Goal: Transaction & Acquisition: Purchase product/service

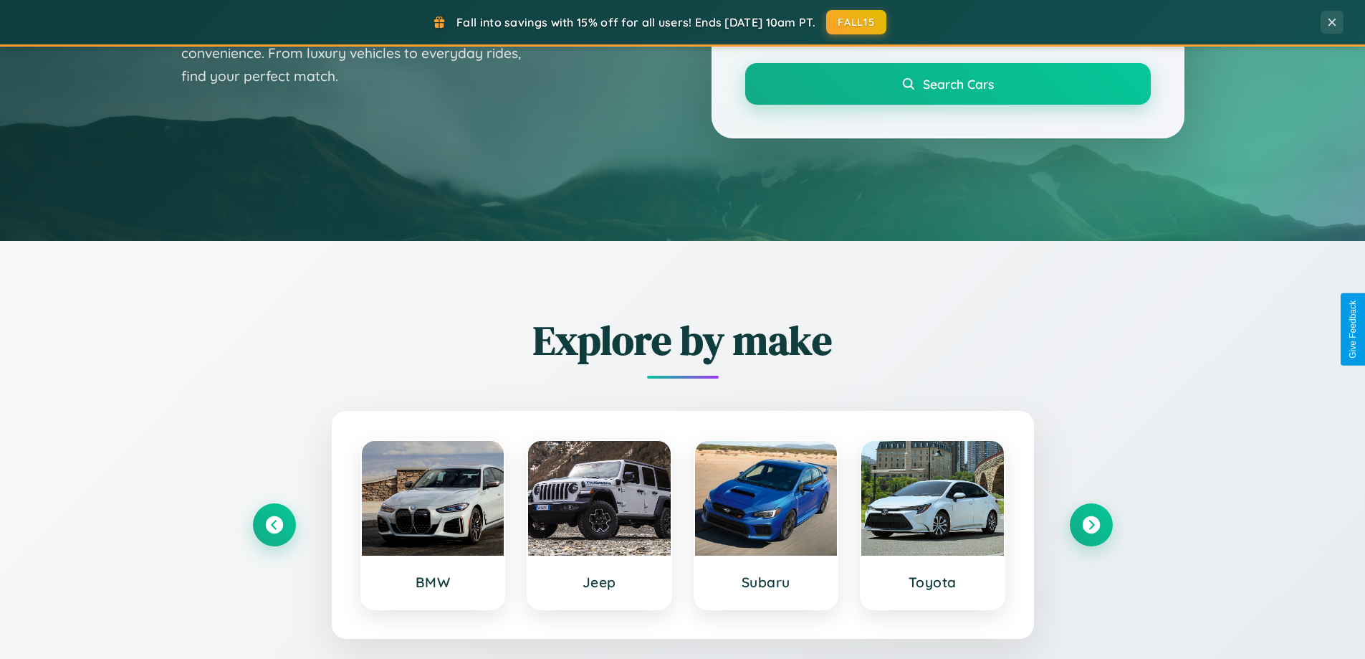
scroll to position [986, 0]
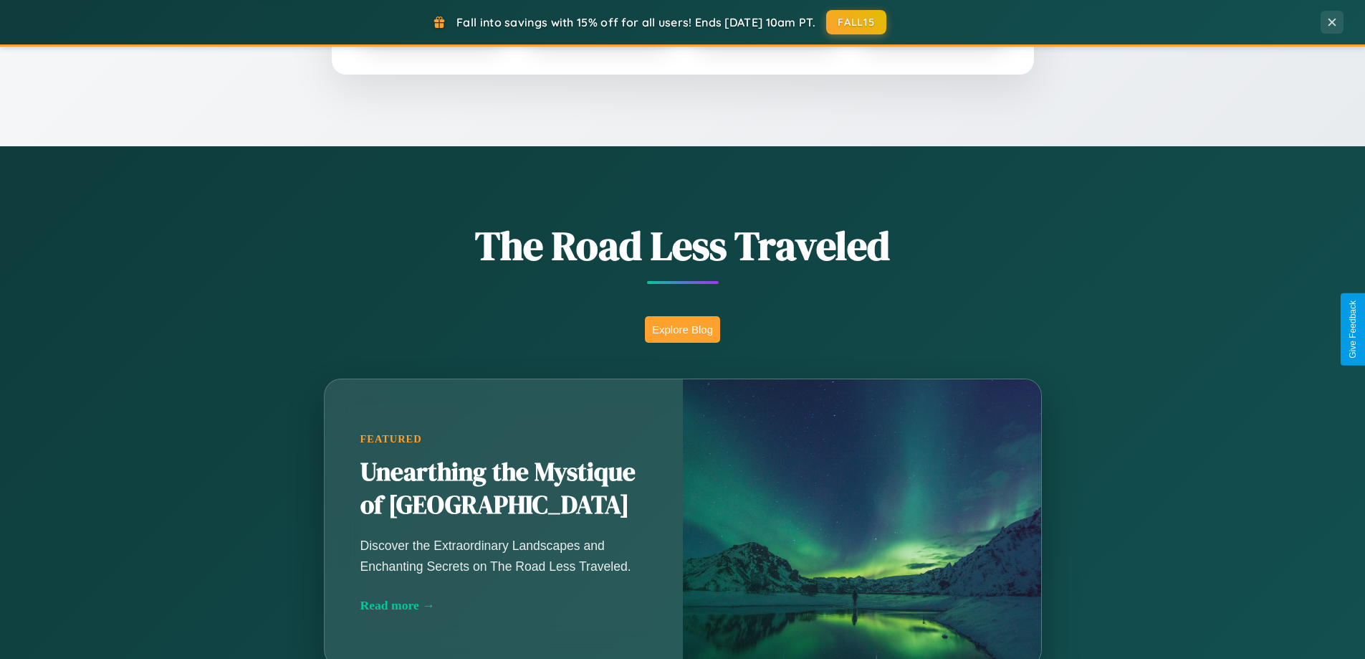
click at [682, 329] on button "Explore Blog" at bounding box center [682, 329] width 75 height 27
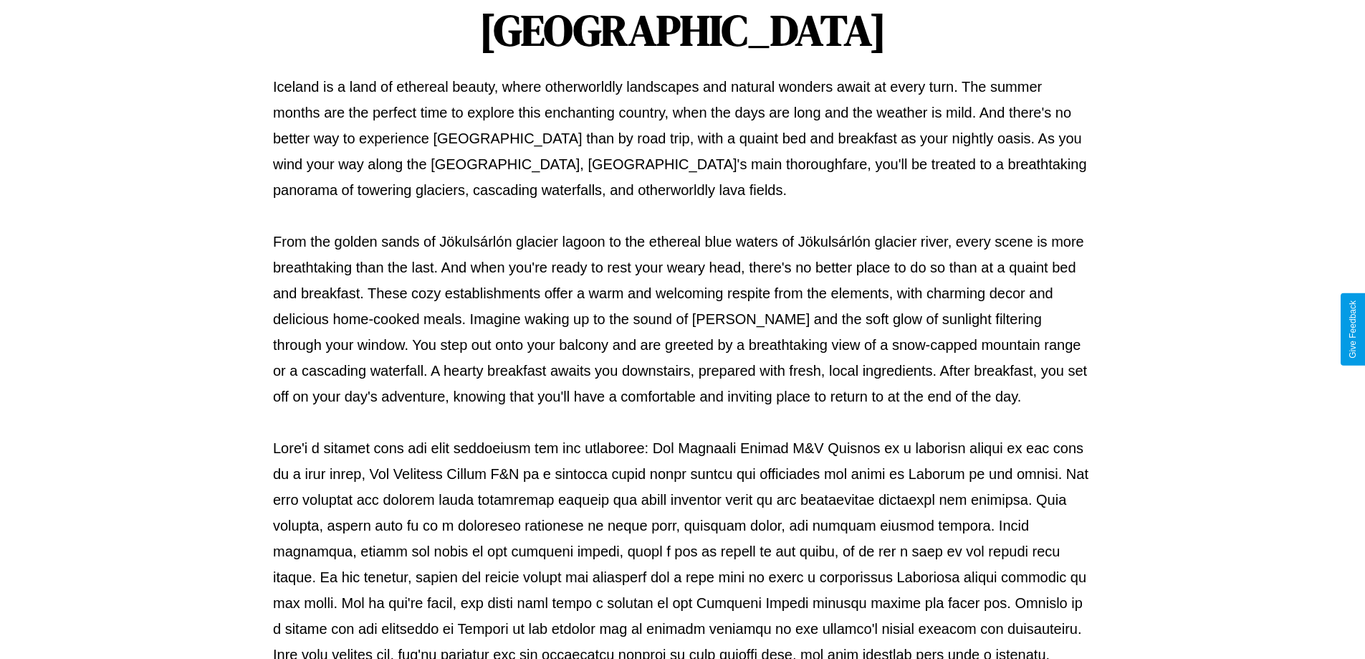
scroll to position [464, 0]
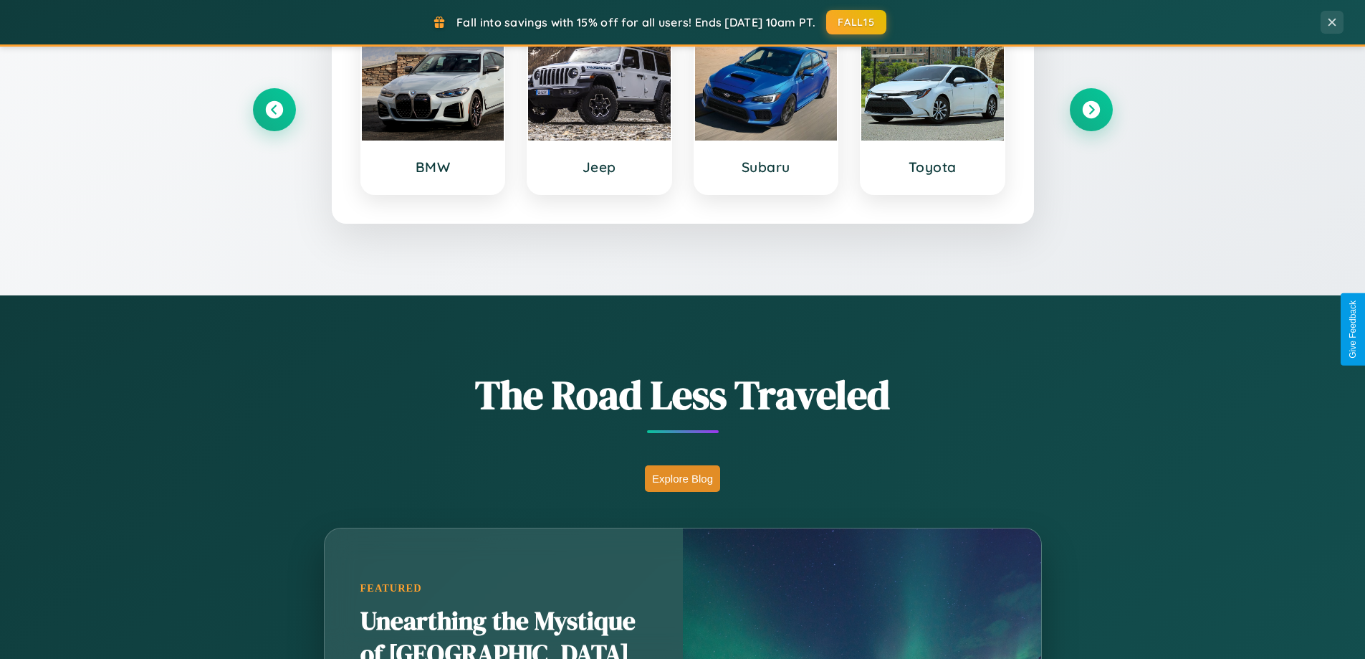
scroll to position [42, 0]
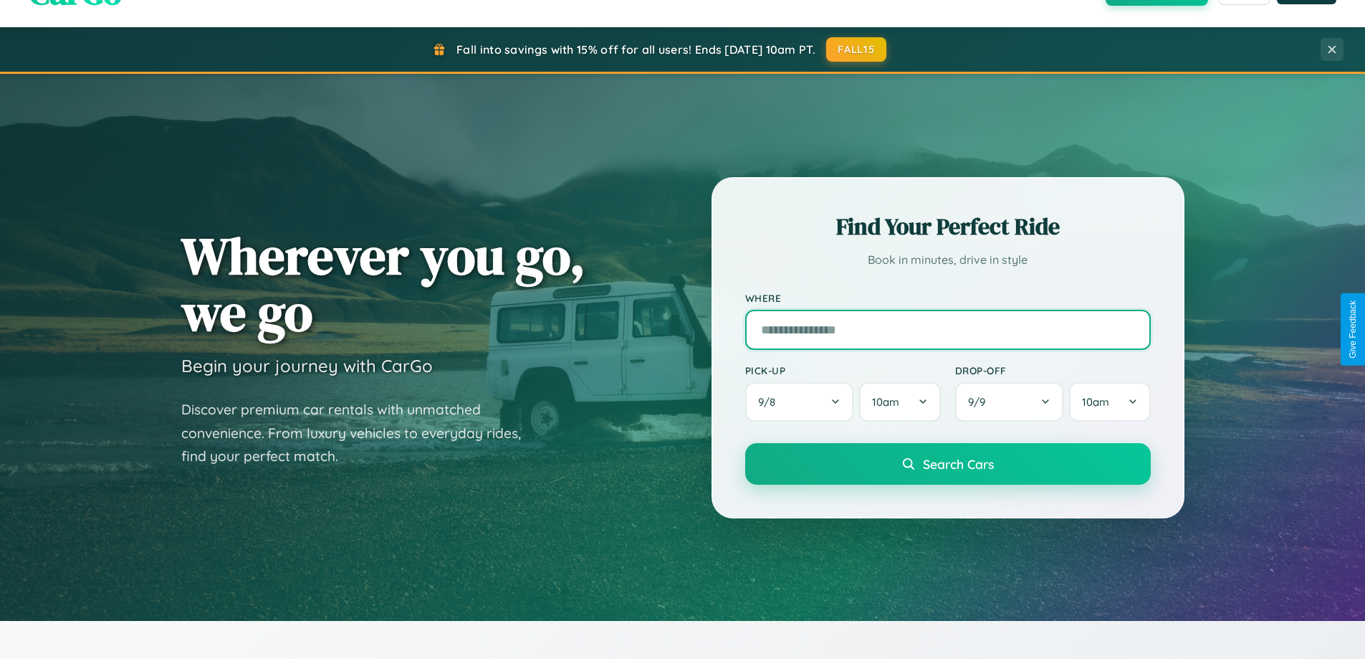
click at [947, 329] on input "text" at bounding box center [948, 330] width 406 height 40
type input "**********"
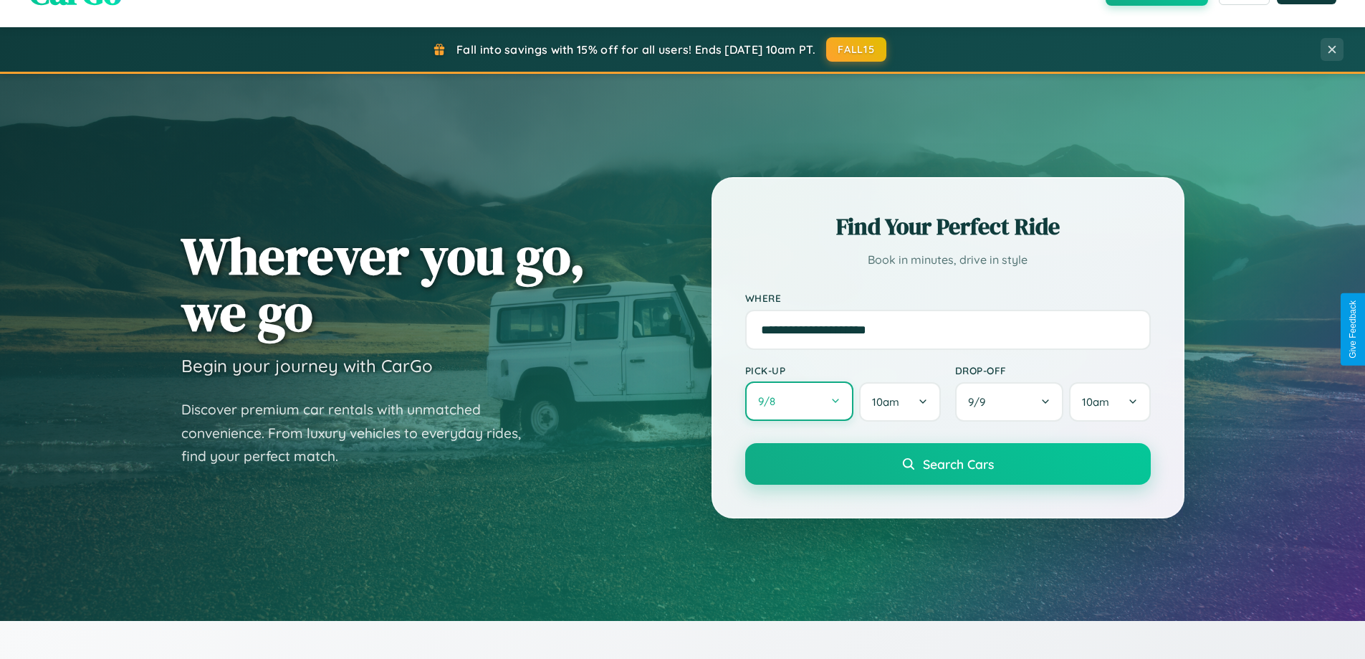
click at [799, 401] on button "9 / 8" at bounding box center [799, 400] width 109 height 39
select select "*"
select select "****"
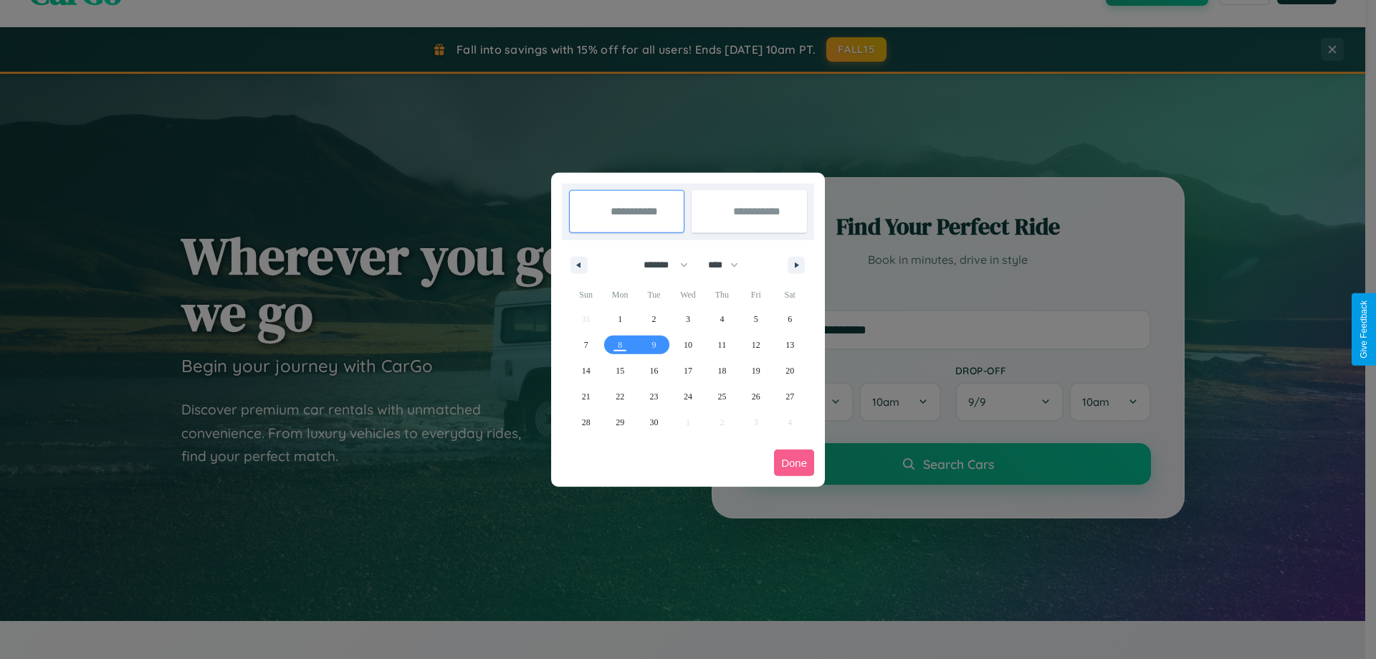
drag, startPoint x: 659, startPoint y: 264, endPoint x: 688, endPoint y: 287, distance: 36.7
click at [659, 264] on select "******* ******** ***** ***** *** **** **** ****** ********* ******* ******** **…" at bounding box center [663, 265] width 61 height 24
select select "*"
click at [729, 264] on select "**** **** **** **** **** **** **** **** **** **** **** **** **** **** **** ****…" at bounding box center [722, 265] width 43 height 24
select select "****"
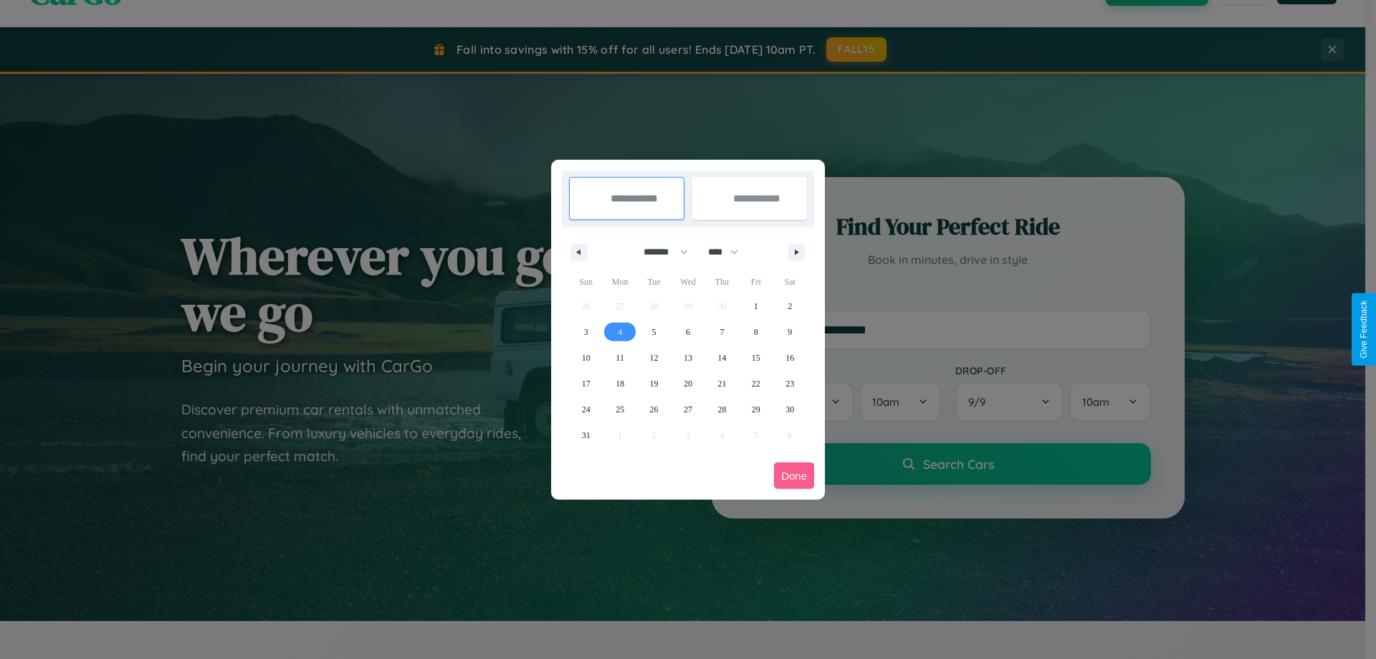
click at [620, 331] on span "4" at bounding box center [620, 332] width 4 height 26
type input "**********"
click at [653, 331] on span "5" at bounding box center [654, 332] width 4 height 26
type input "**********"
click at [794, 475] on button "Done" at bounding box center [794, 475] width 40 height 27
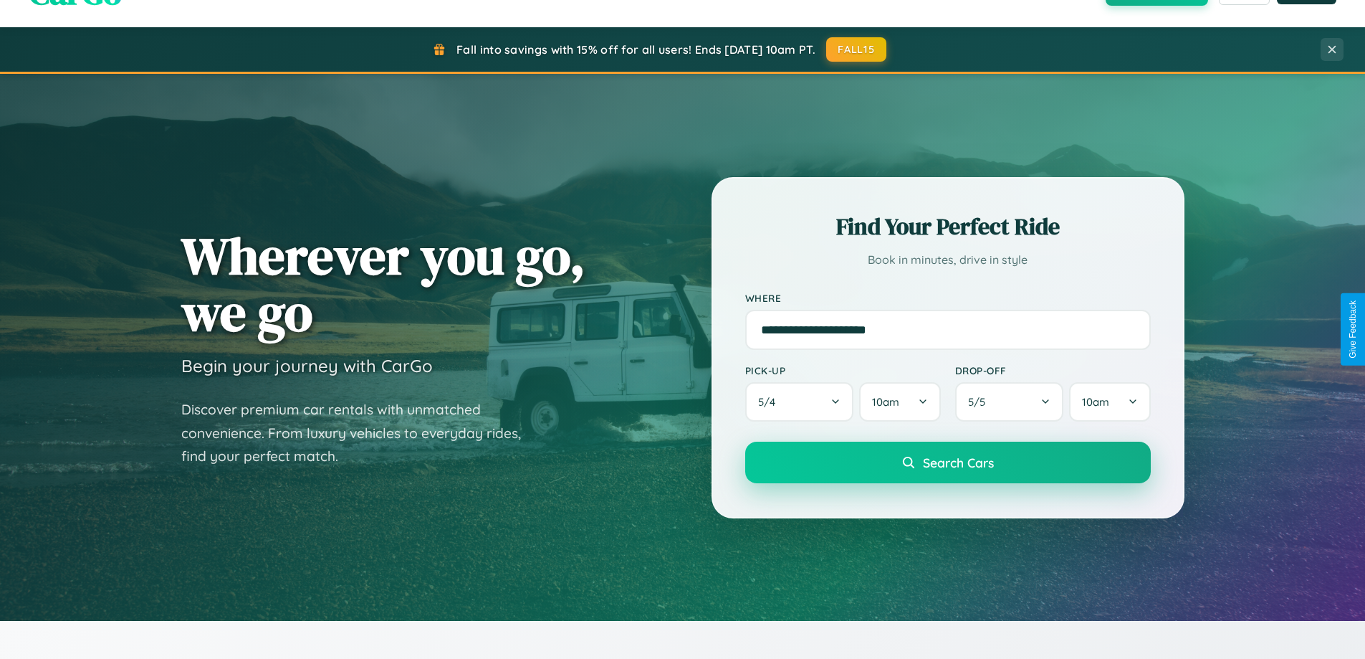
click at [947, 462] on span "Search Cars" at bounding box center [958, 462] width 71 height 16
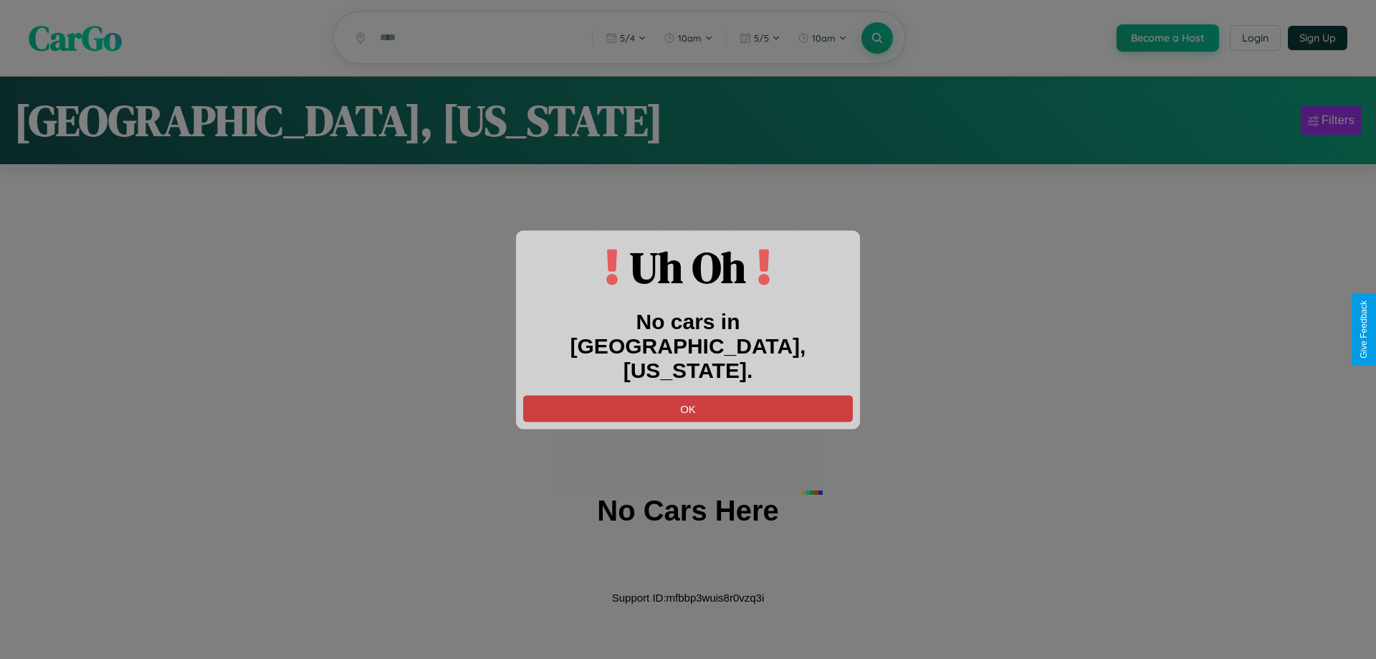
click at [688, 396] on button "OK" at bounding box center [688, 408] width 330 height 27
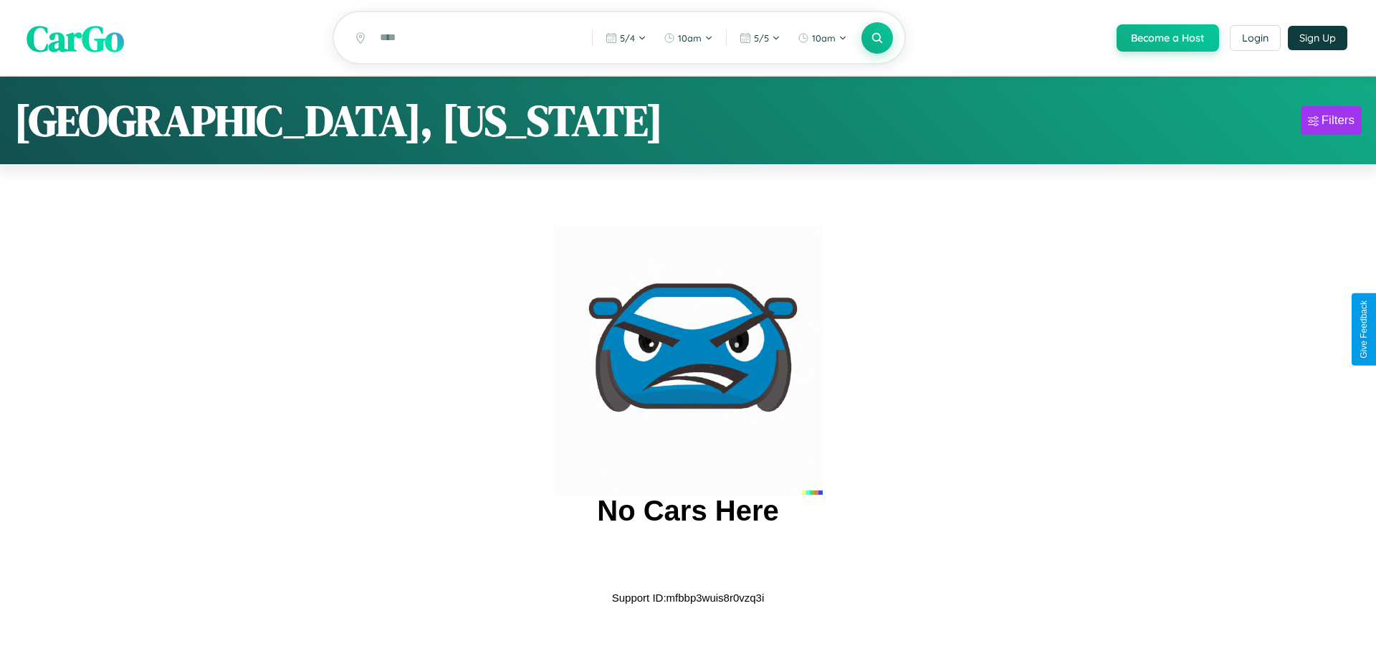
click at [75, 38] on span "CarGo" at bounding box center [75, 37] width 97 height 49
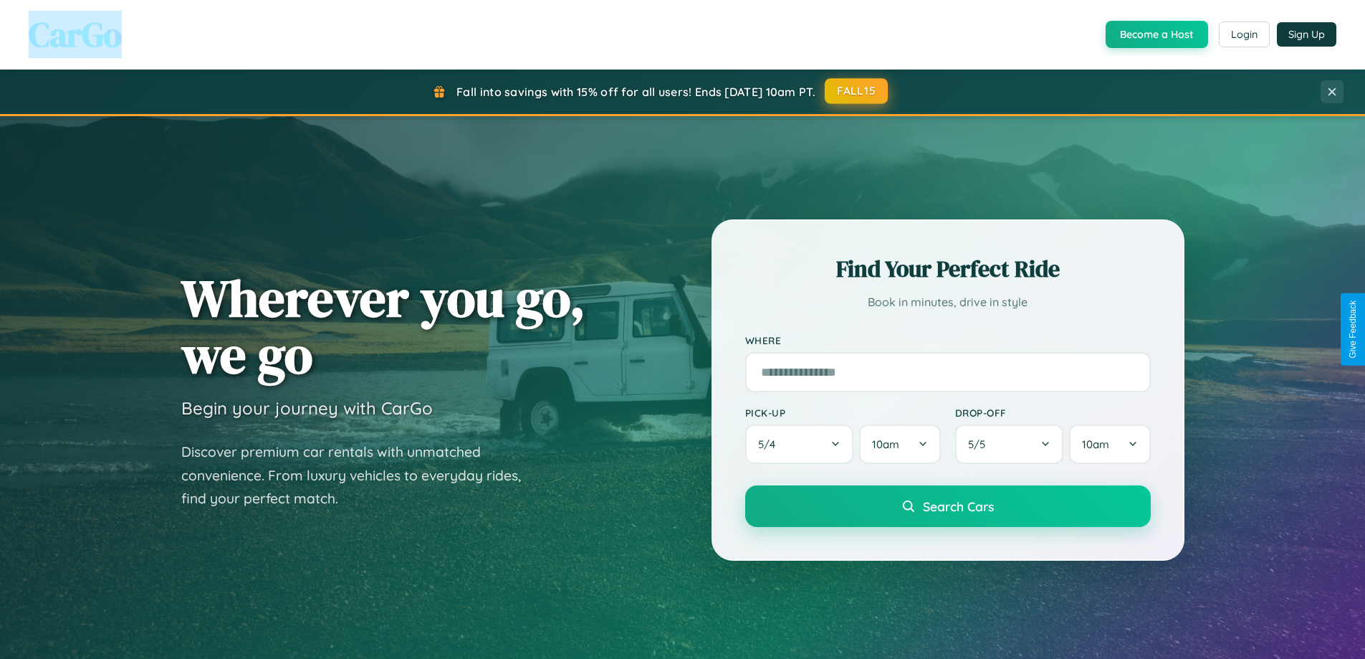
click at [857, 91] on button "FALL15" at bounding box center [856, 91] width 63 height 26
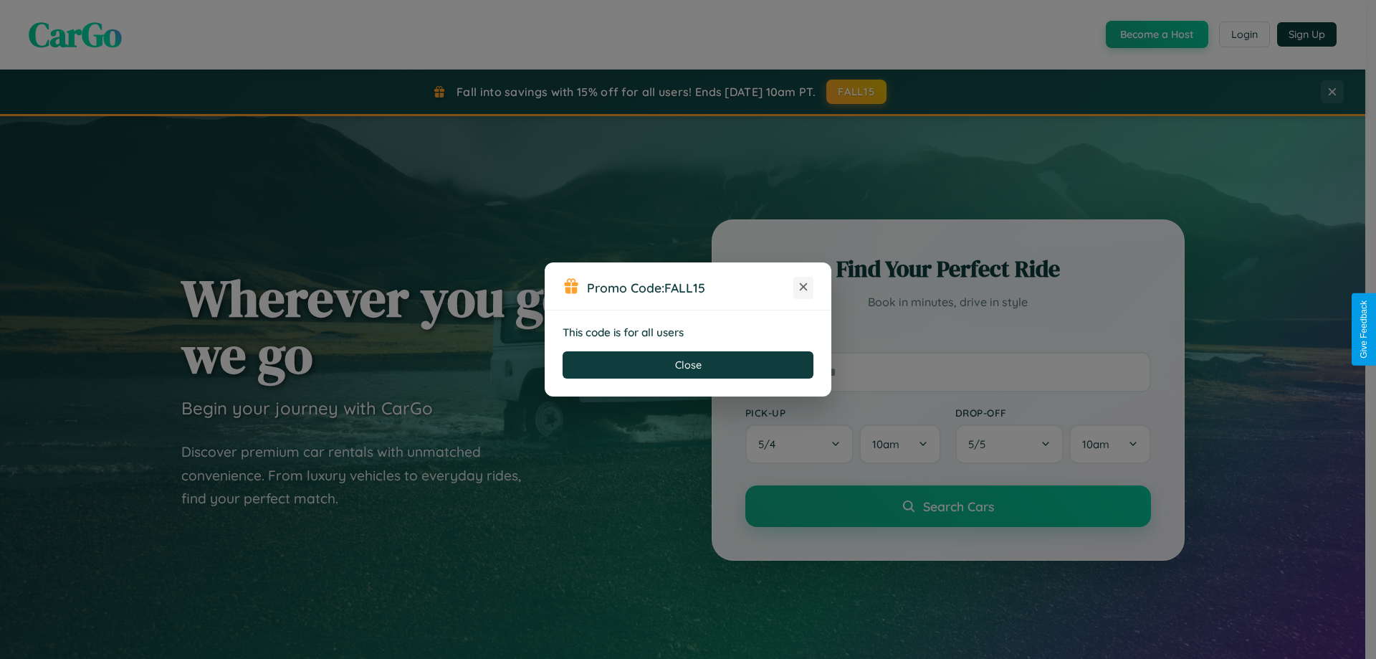
click at [803, 287] on icon at bounding box center [803, 286] width 14 height 14
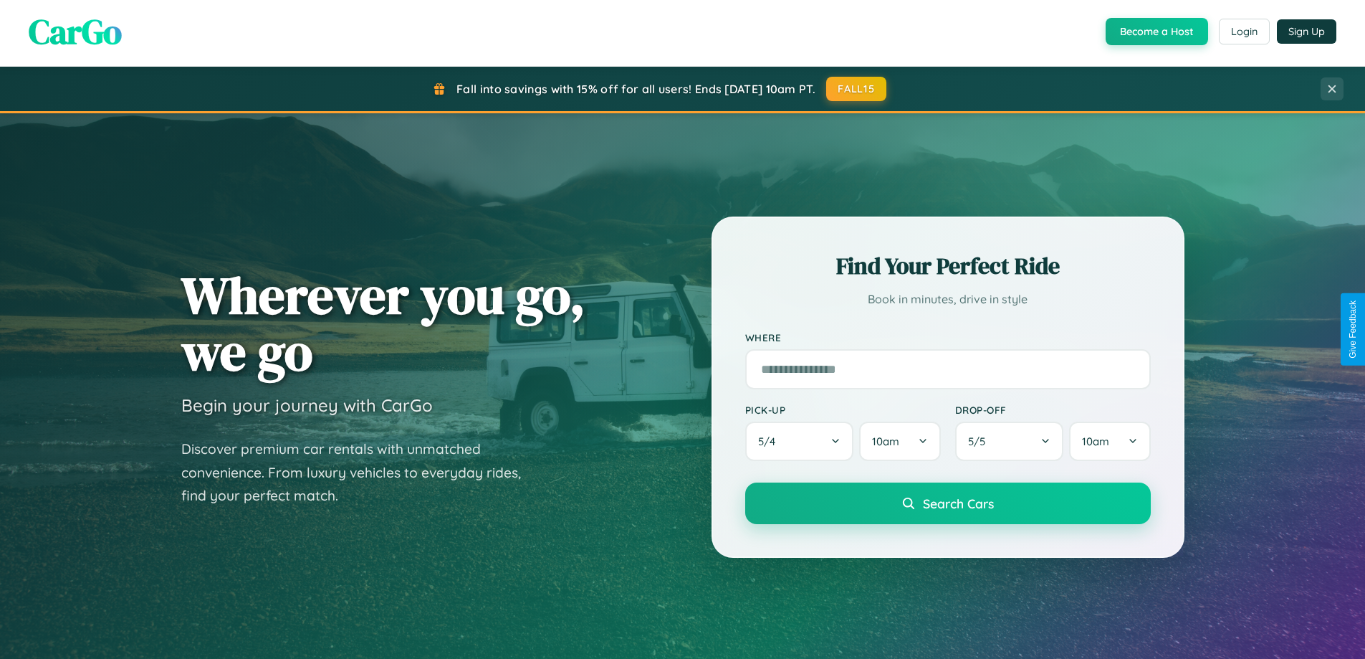
scroll to position [2757, 0]
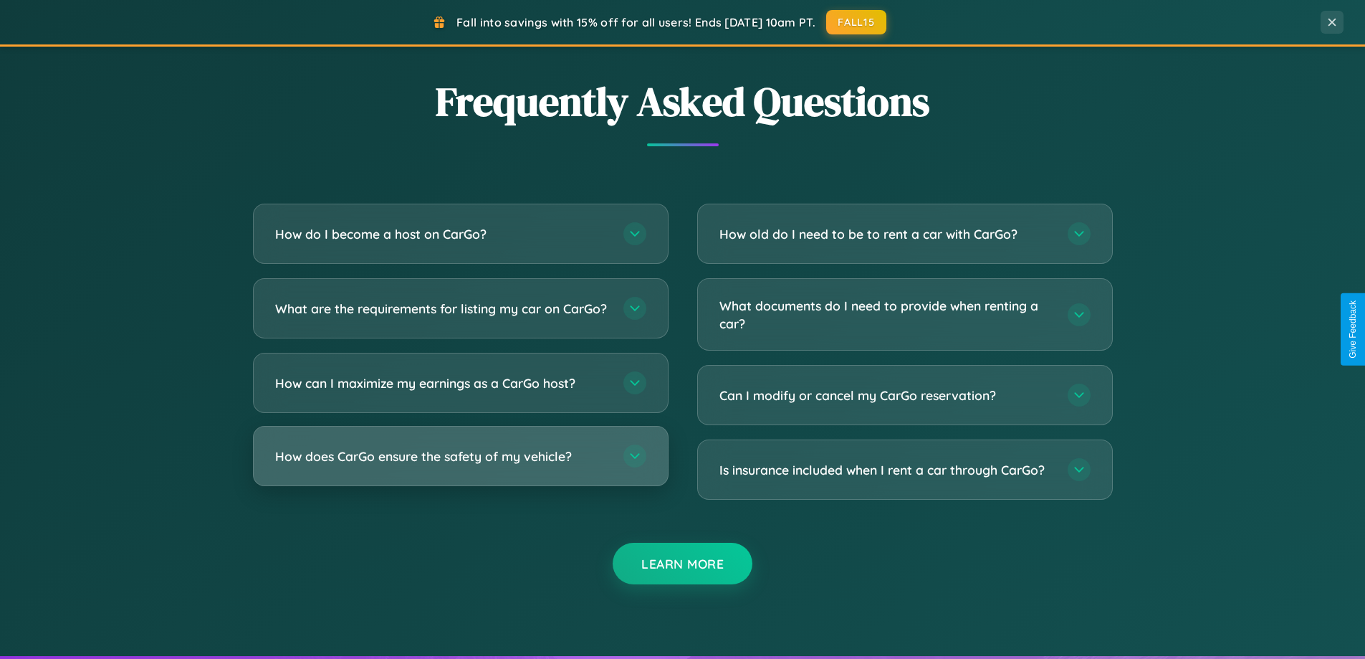
click at [460, 465] on h3 "How does CarGo ensure the safety of my vehicle?" at bounding box center [442, 456] width 334 height 18
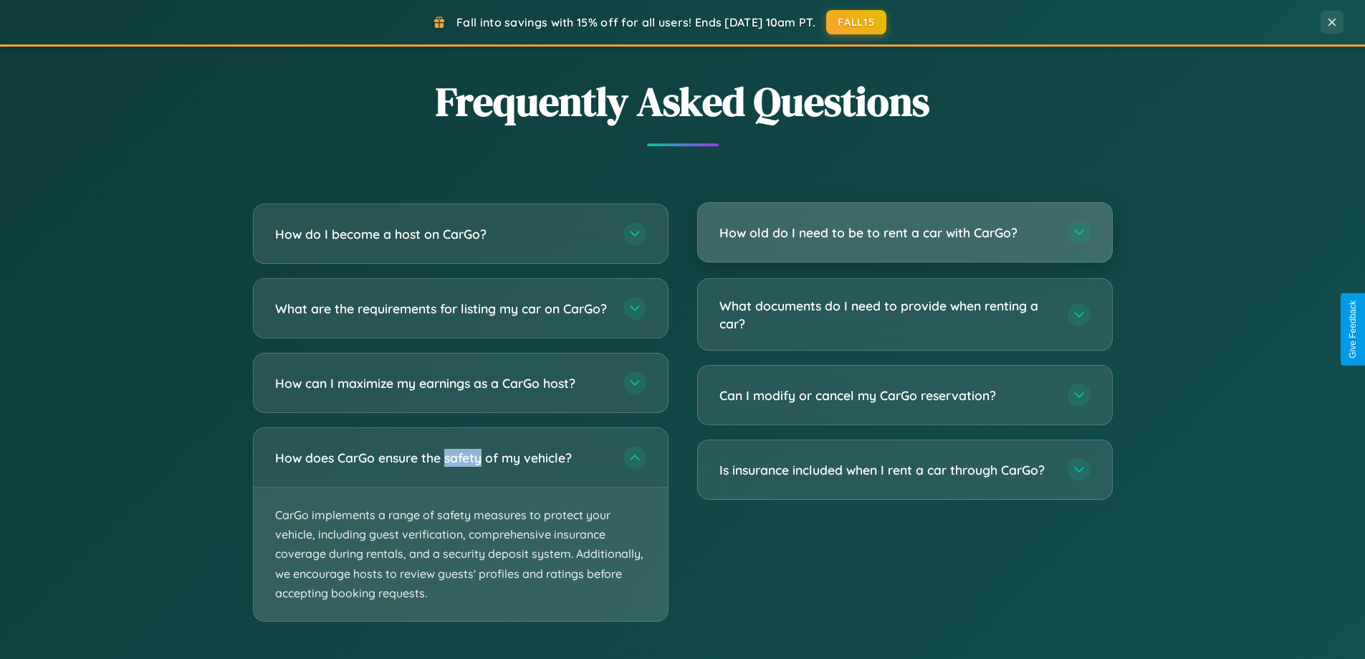
click at [904, 233] on h3 "How old do I need to be to rent a car with CarGo?" at bounding box center [886, 233] width 334 height 18
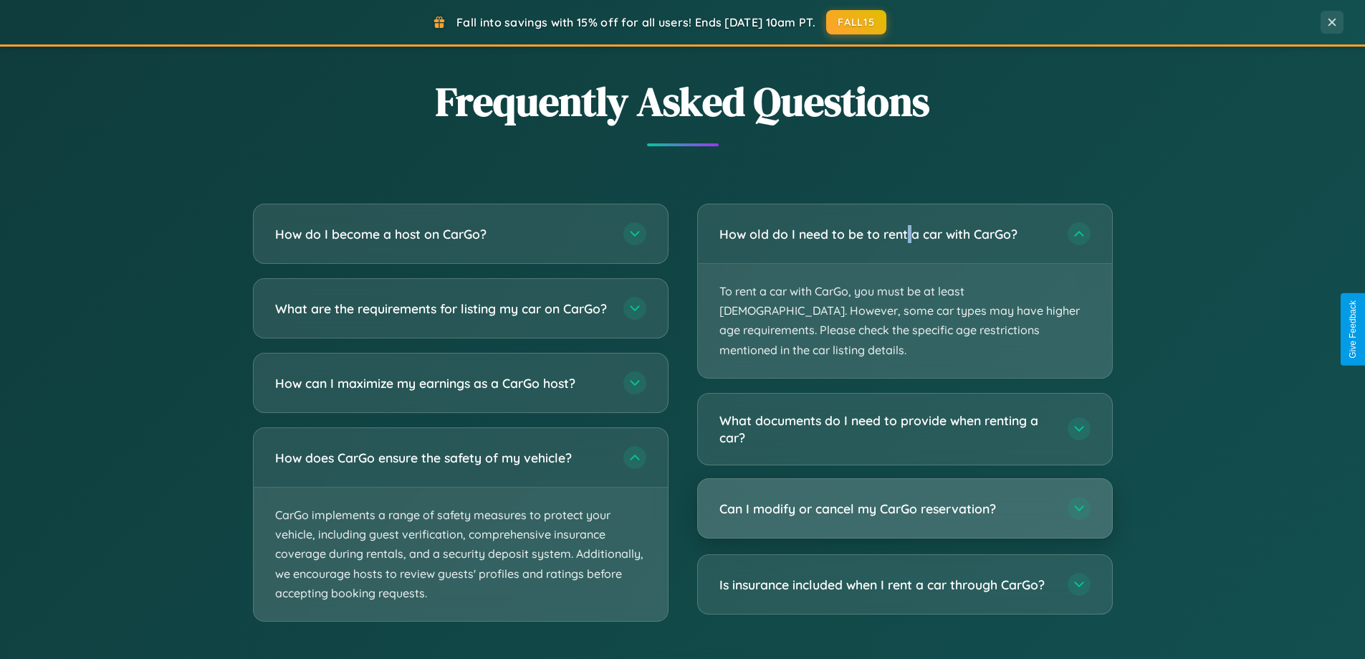
click at [904, 499] on h3 "Can I modify or cancel my CarGo reservation?" at bounding box center [886, 508] width 334 height 18
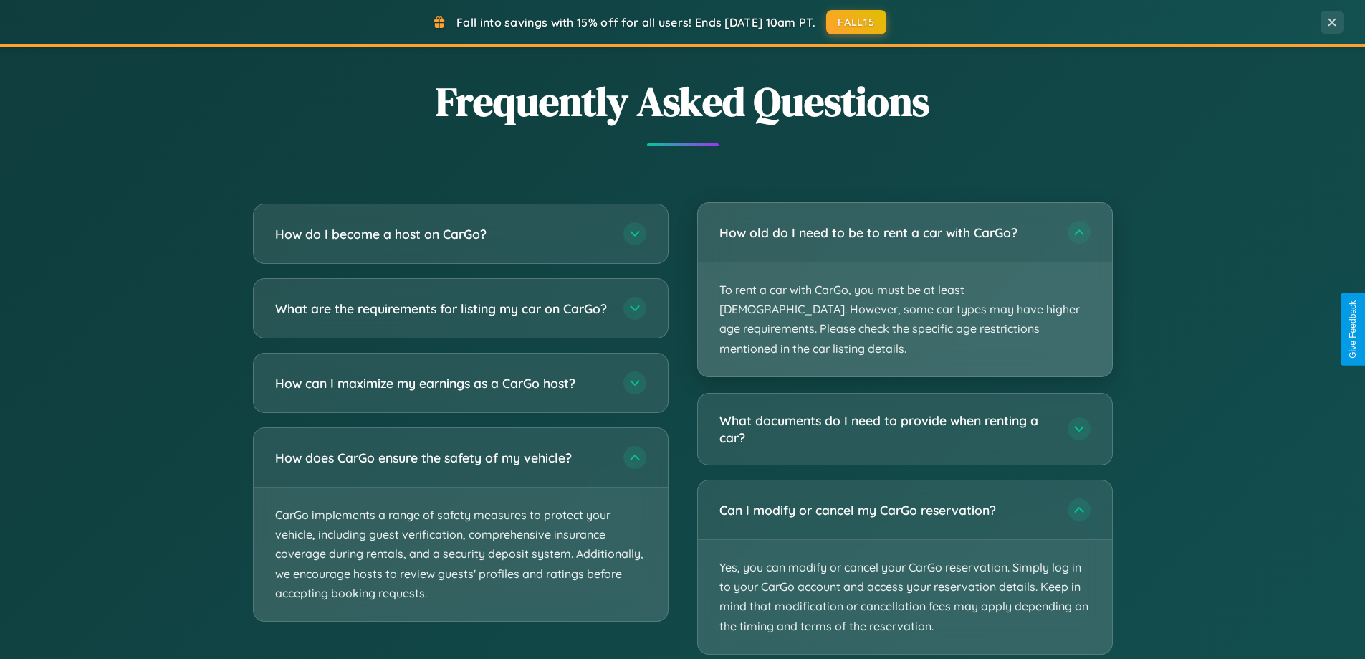
click at [904, 281] on p "To rent a car with CarGo, you must be at least [DEMOGRAPHIC_DATA]. However, som…" at bounding box center [905, 319] width 414 height 114
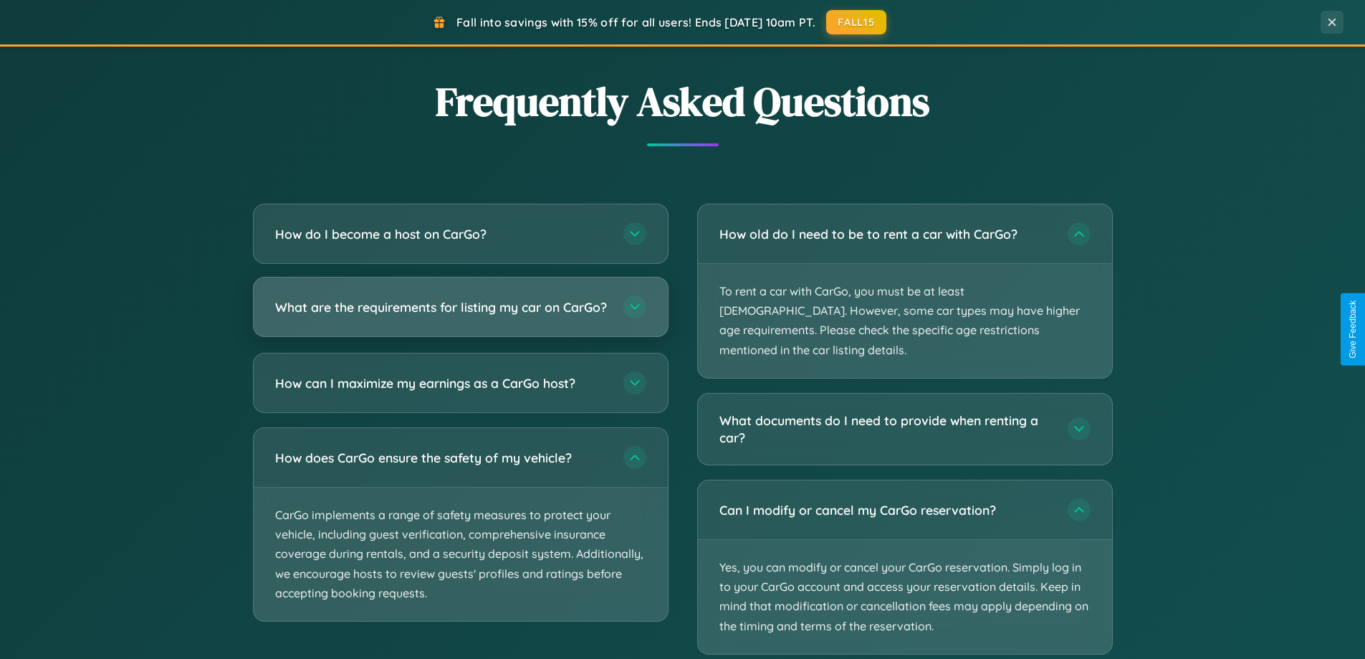
click at [460, 314] on h3 "What are the requirements for listing my car on CarGo?" at bounding box center [442, 307] width 334 height 18
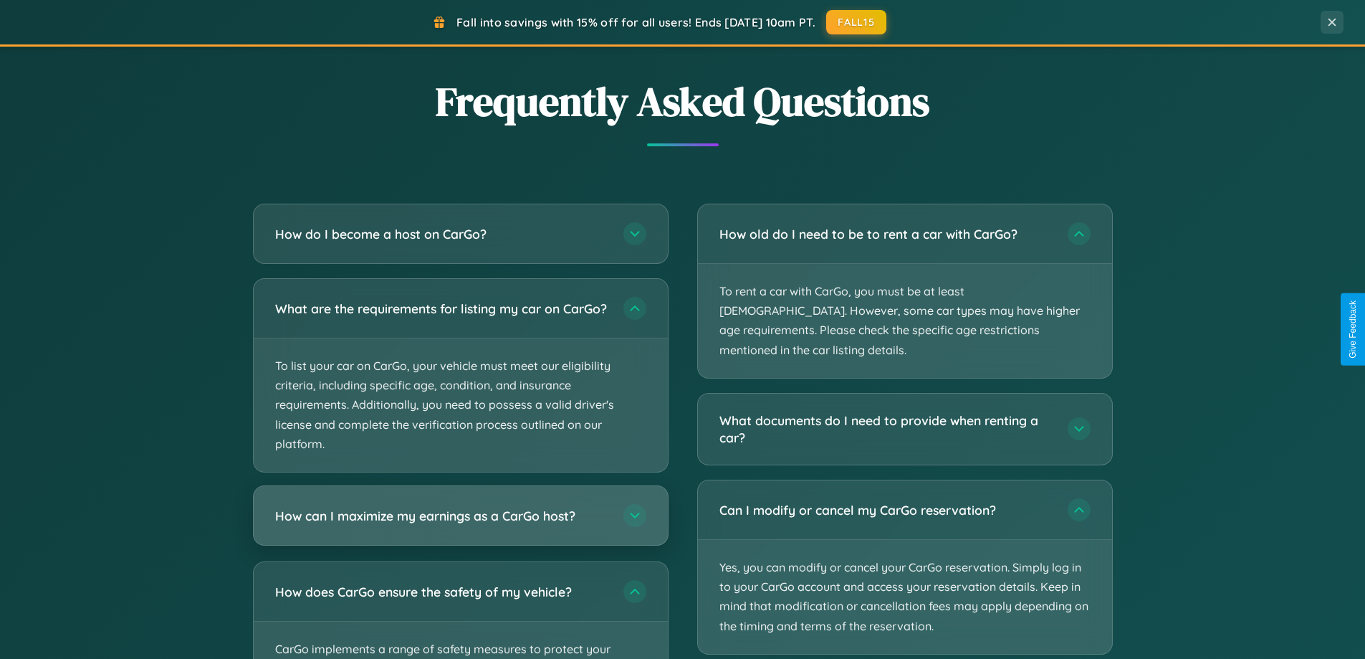
click at [460, 525] on h3 "How can I maximize my earnings as a CarGo host?" at bounding box center [442, 516] width 334 height 18
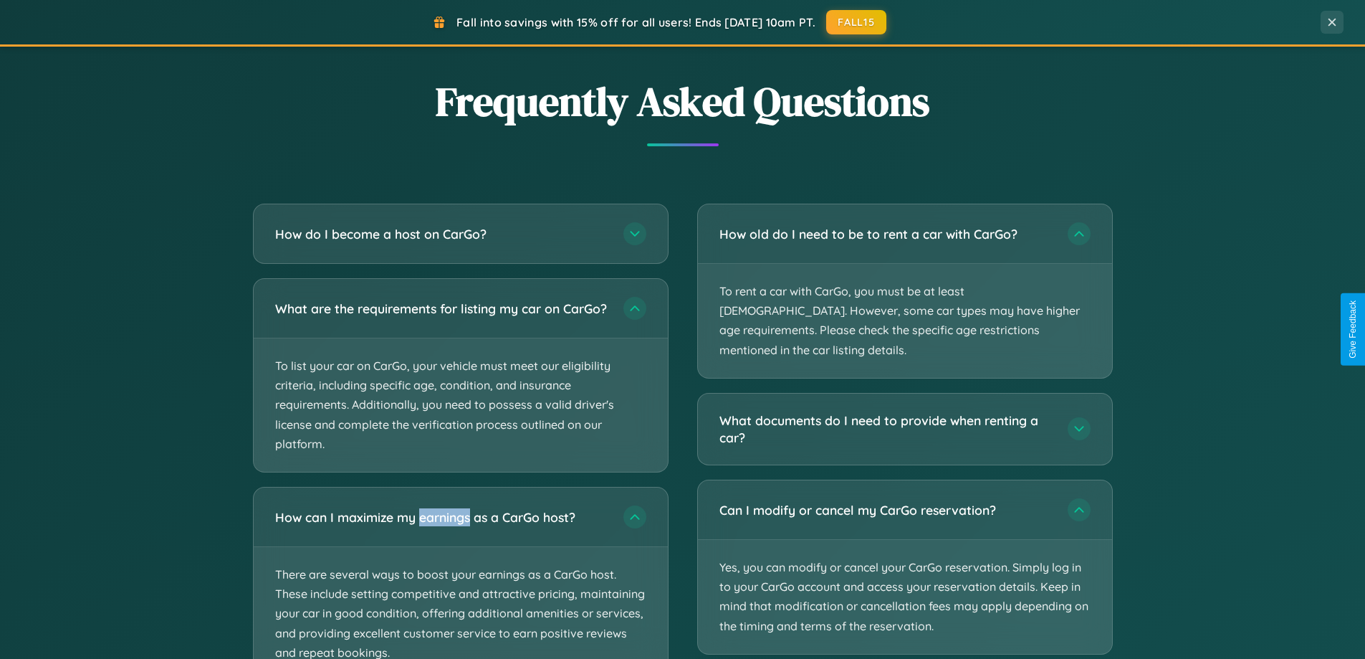
click at [857, 22] on button "FALL15" at bounding box center [856, 22] width 63 height 26
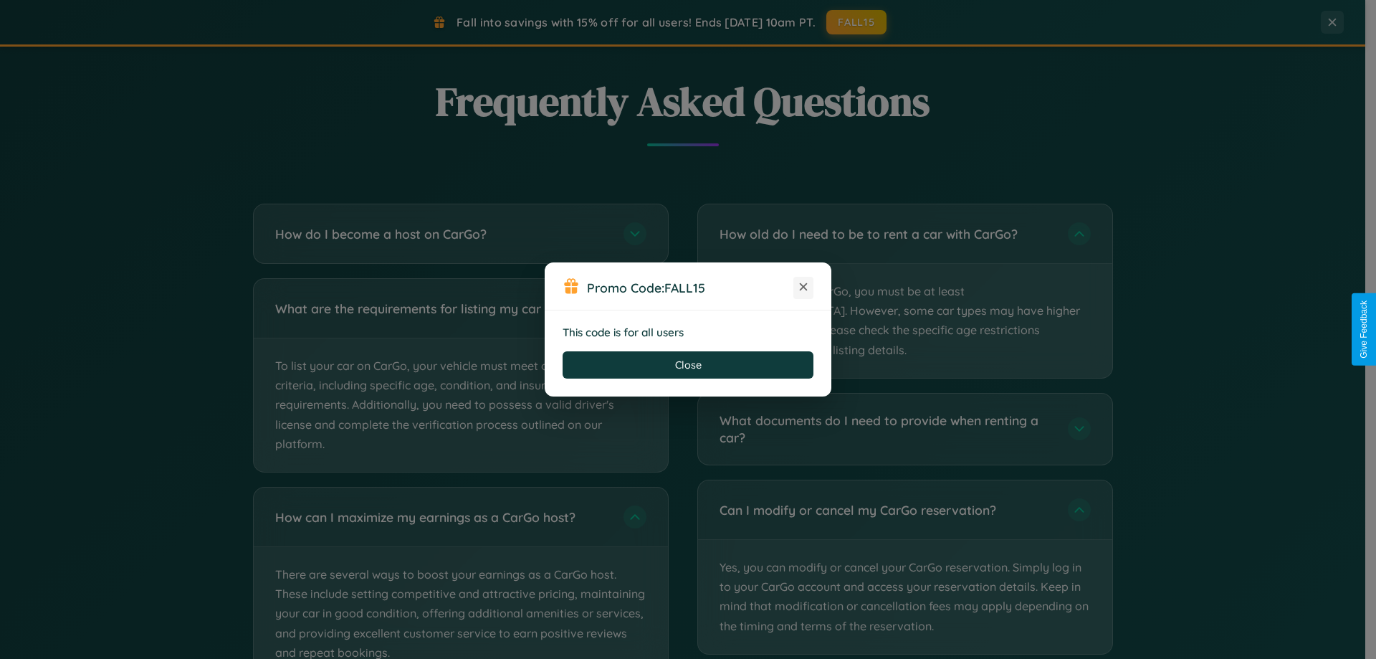
click at [803, 287] on icon at bounding box center [803, 286] width 14 height 14
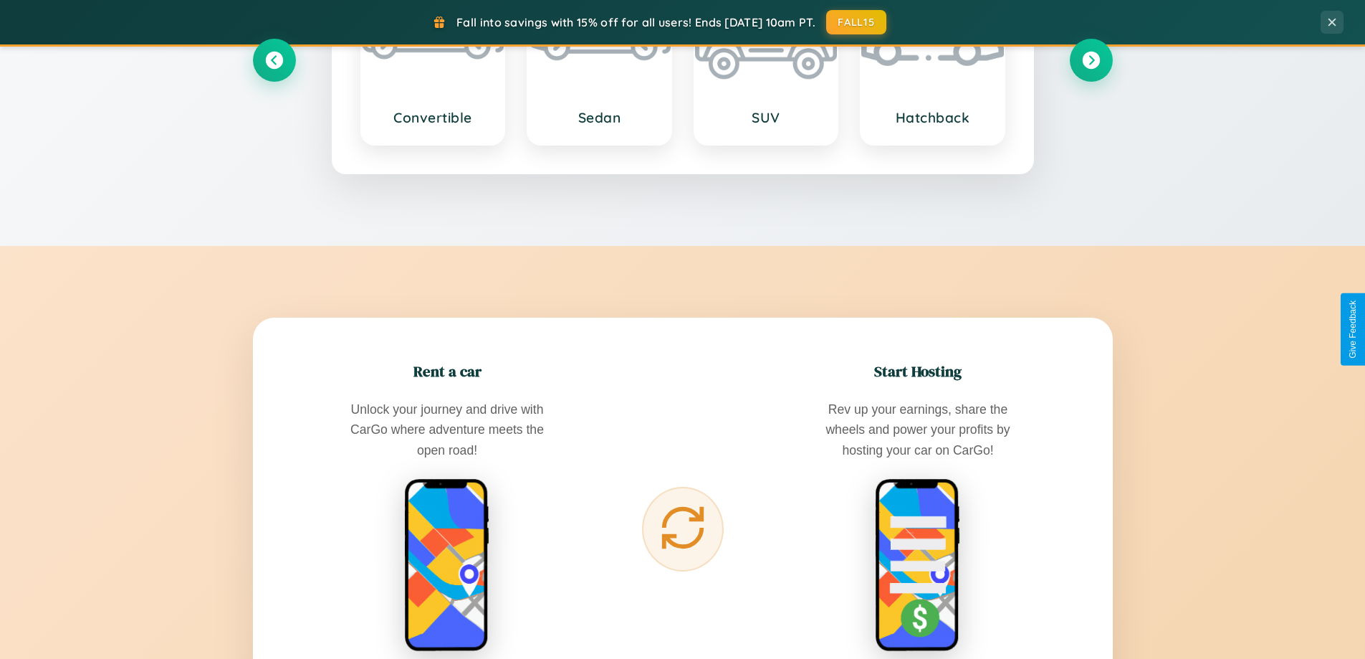
scroll to position [618, 0]
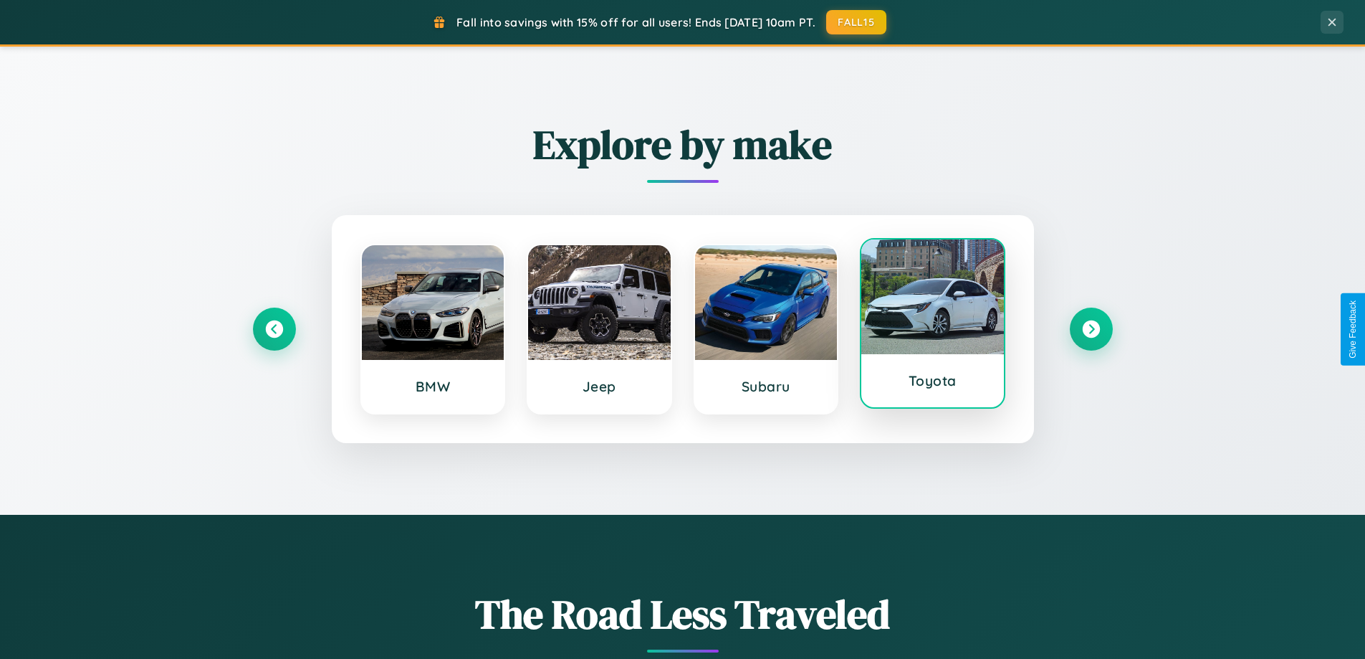
click at [932, 323] on div at bounding box center [932, 296] width 143 height 115
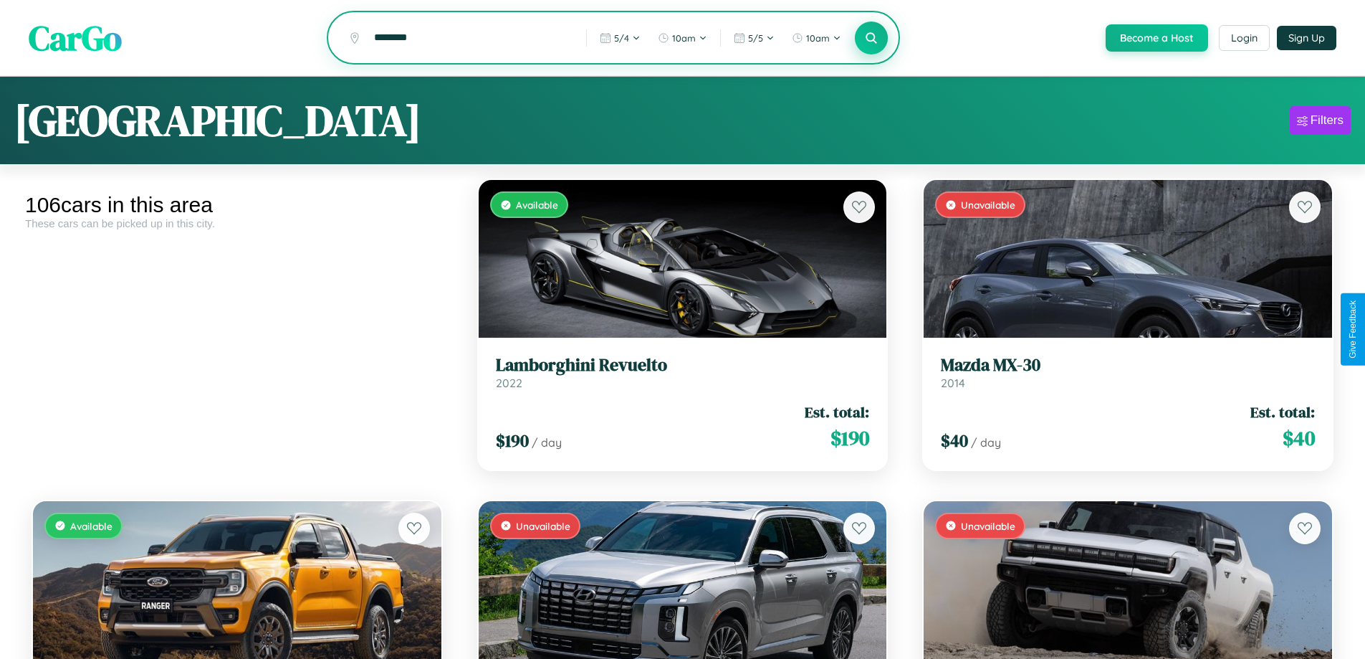
click at [871, 39] on icon at bounding box center [872, 38] width 14 height 14
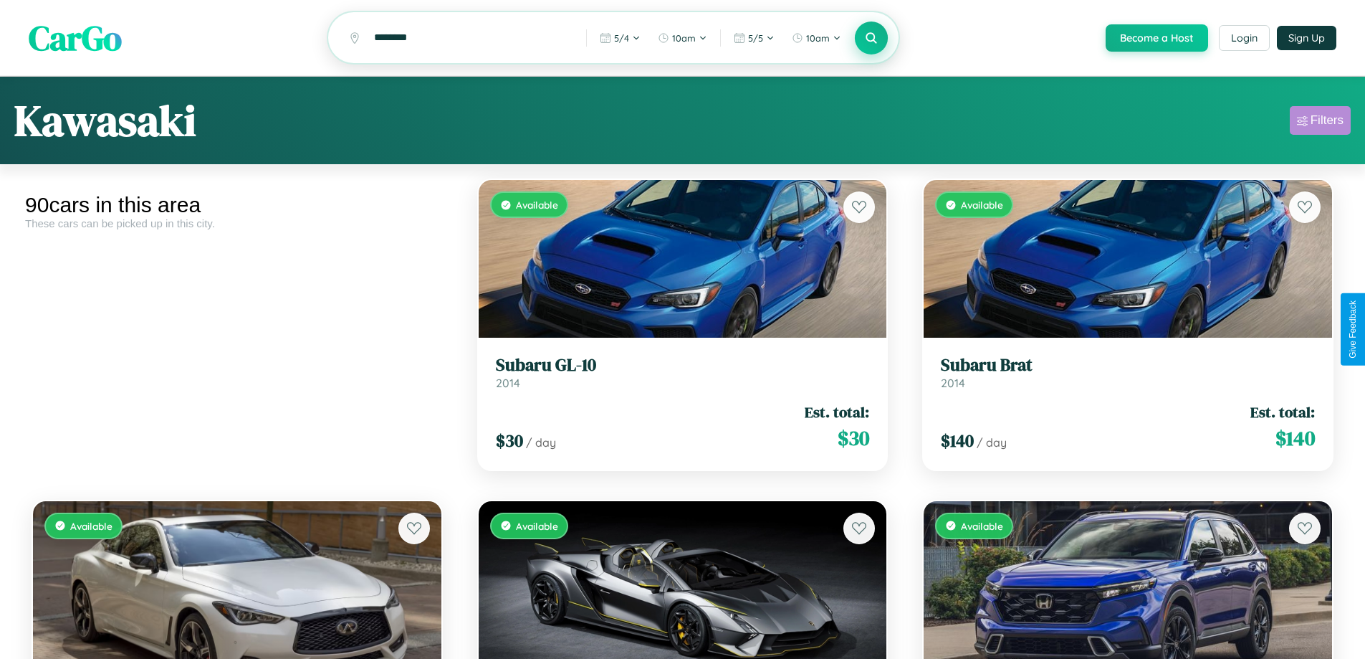
click at [1320, 123] on div "Filters" at bounding box center [1327, 120] width 33 height 14
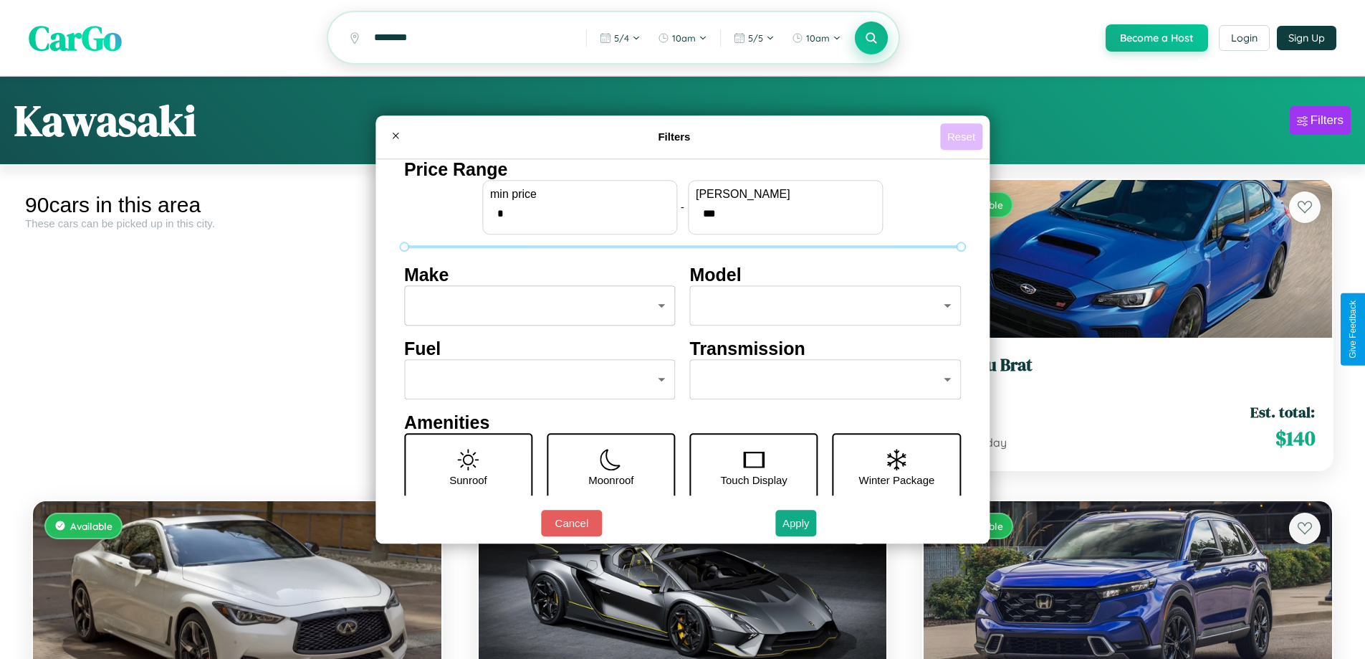
click at [963, 136] on button "Reset" at bounding box center [961, 136] width 42 height 27
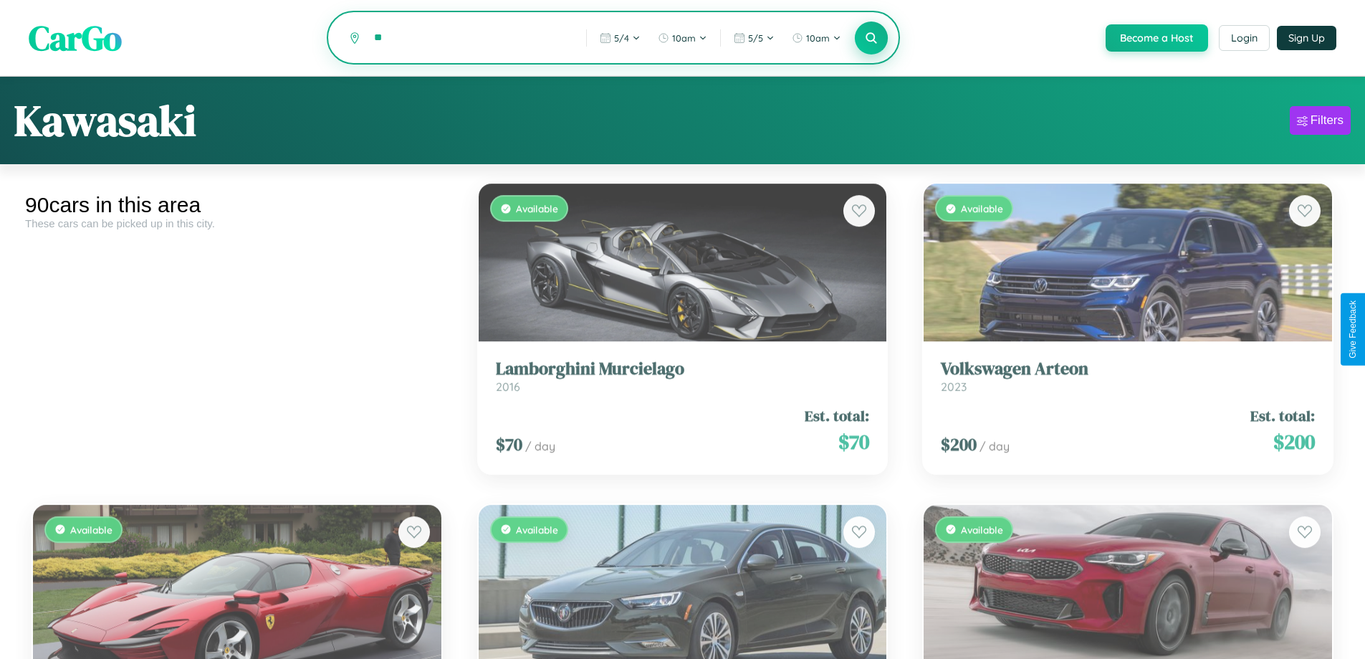
type input "*"
type input "*******"
click at [871, 39] on icon at bounding box center [872, 38] width 14 height 14
